Goal: Navigation & Orientation: Find specific page/section

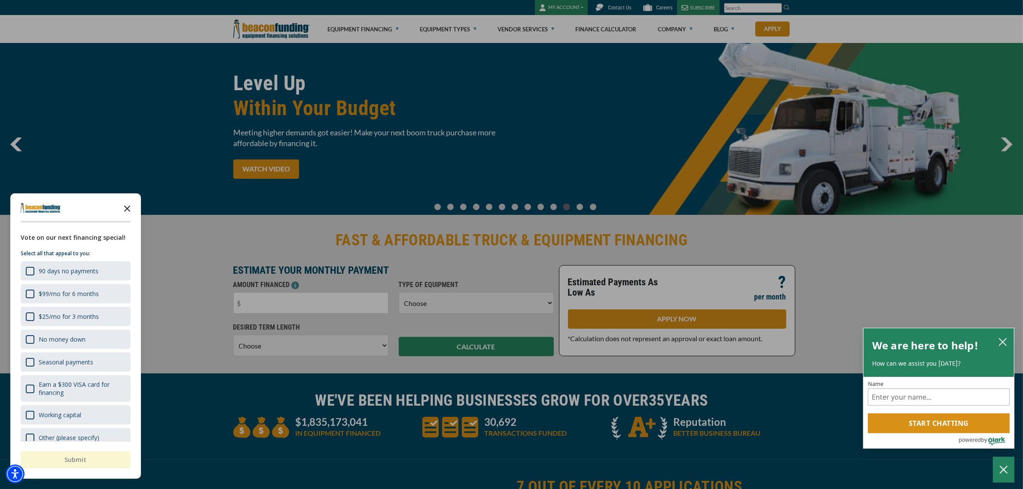
click at [126, 209] on icon "Close the survey" at bounding box center [127, 207] width 17 height 17
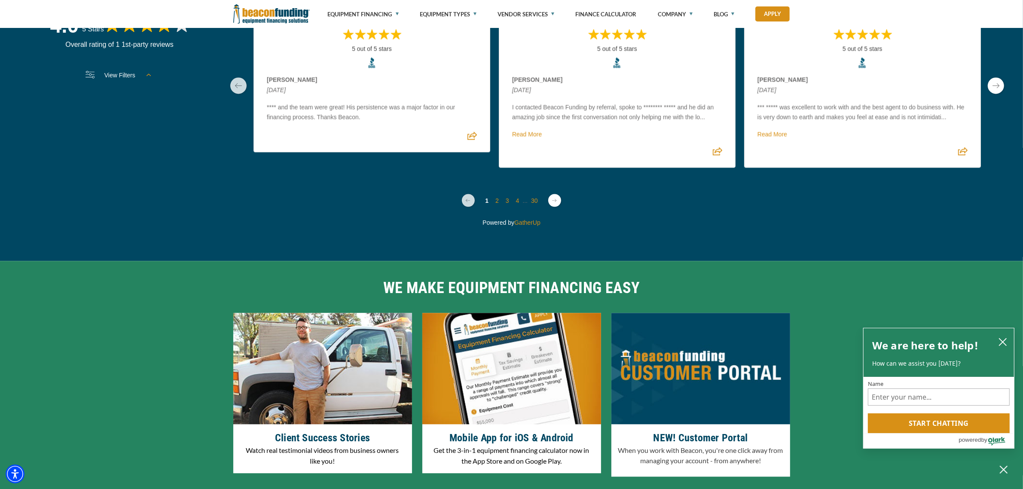
scroll to position [2576, 0]
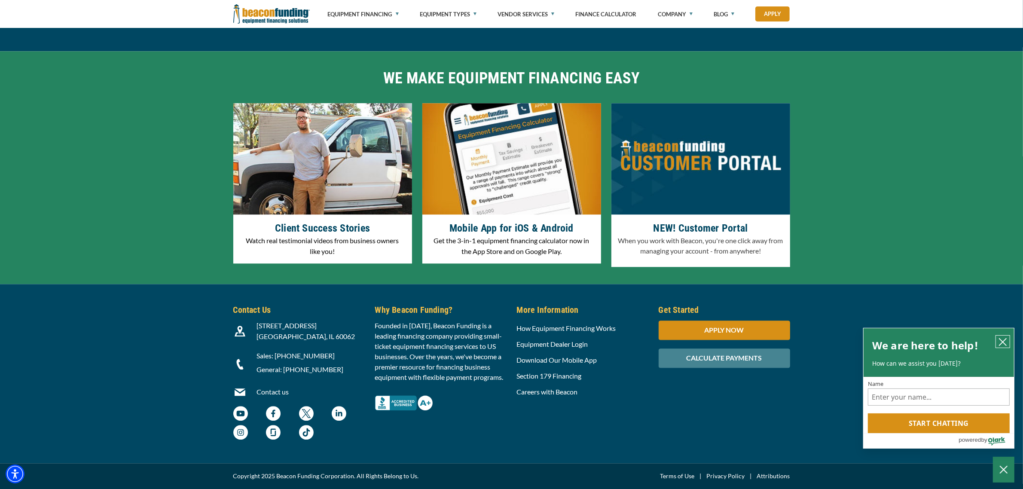
click at [1002, 342] on icon "close chatbox" at bounding box center [1003, 342] width 7 height 7
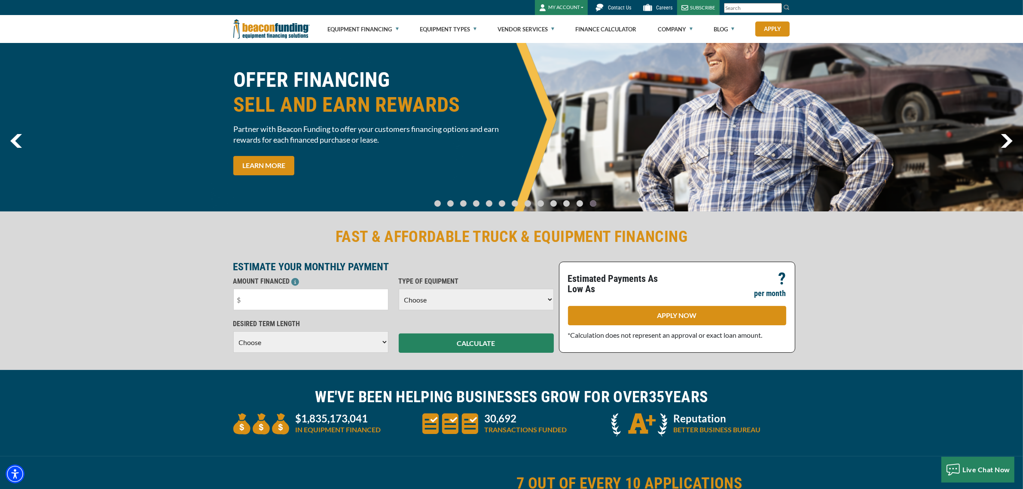
scroll to position [0, 0]
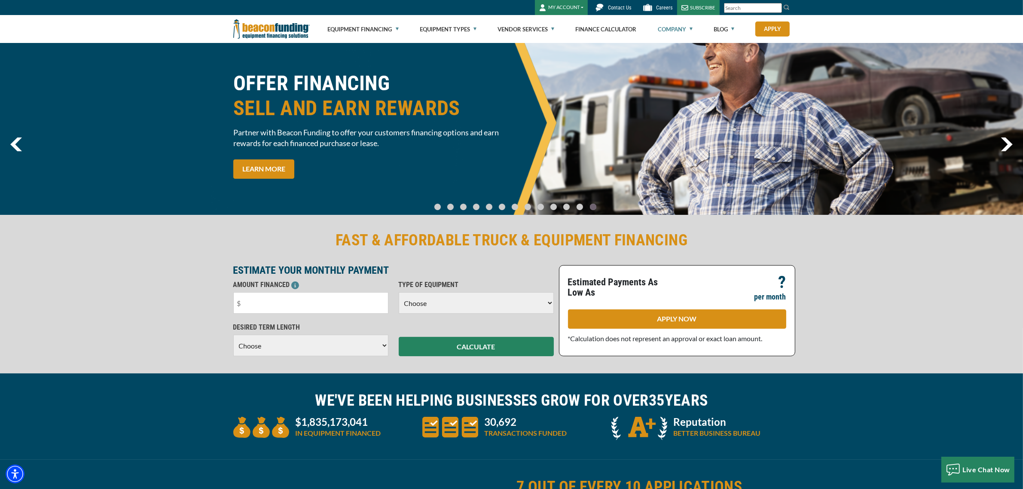
click at [666, 29] on link "Company" at bounding box center [675, 29] width 35 height 28
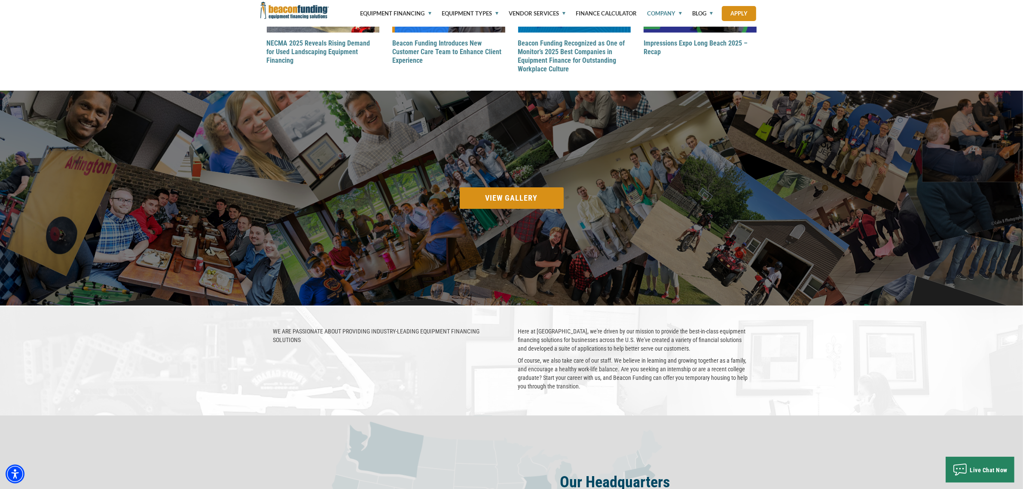
scroll to position [1260, 0]
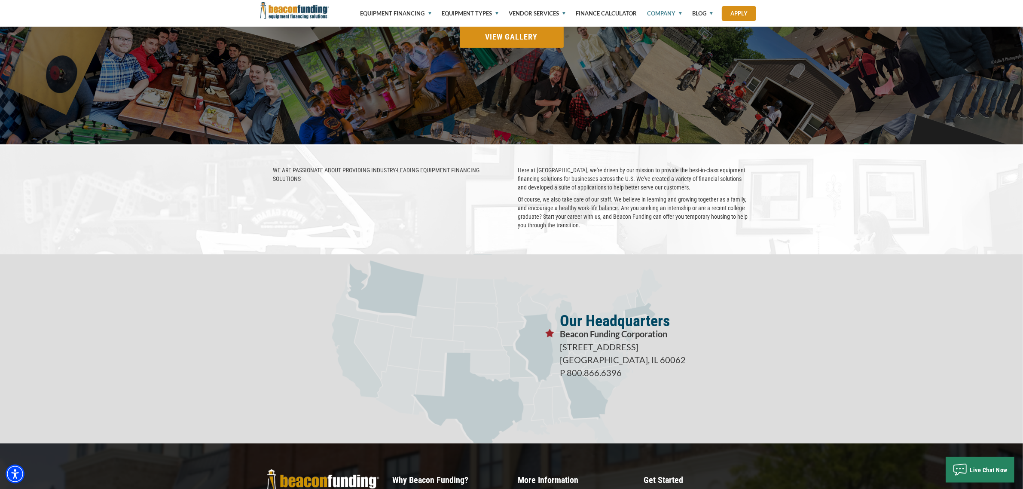
click at [293, 146] on div "WE ARE PASSIONATE ABOUT PROVIDING INDUSTRY-LEADING EQUIPMENT FINANCING SOLUTION…" at bounding box center [511, 199] width 1023 height 110
